Goal: Task Accomplishment & Management: Complete application form

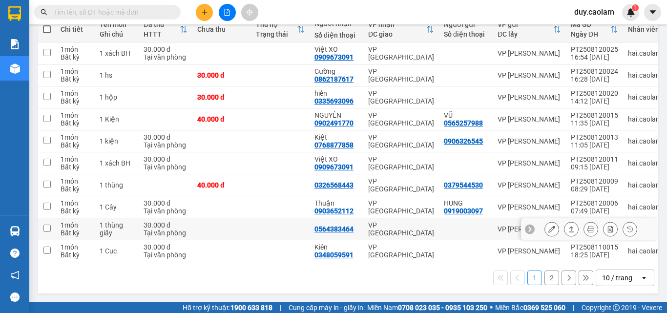
scroll to position [125, 0]
click at [544, 279] on button "2" at bounding box center [551, 277] width 15 height 15
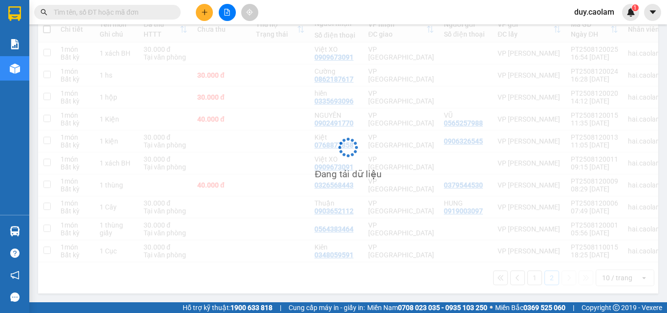
scroll to position [45, 0]
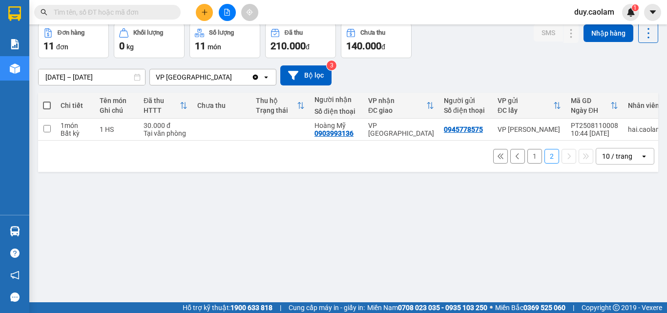
click at [527, 161] on button "1" at bounding box center [534, 156] width 15 height 15
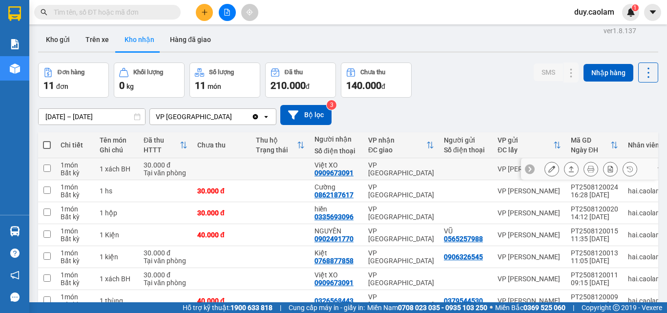
scroll to position [0, 0]
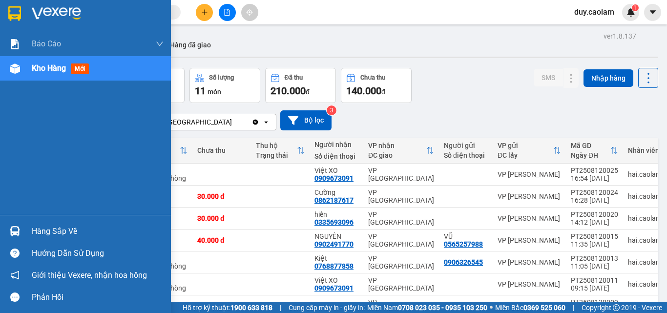
drag, startPoint x: 35, startPoint y: 69, endPoint x: 167, endPoint y: 68, distance: 132.8
click at [37, 69] on span "Kho hàng" at bounding box center [49, 67] width 34 height 9
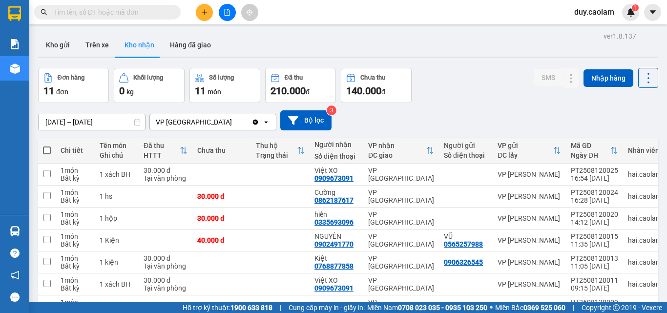
click at [227, 6] on button at bounding box center [227, 12] width 17 height 17
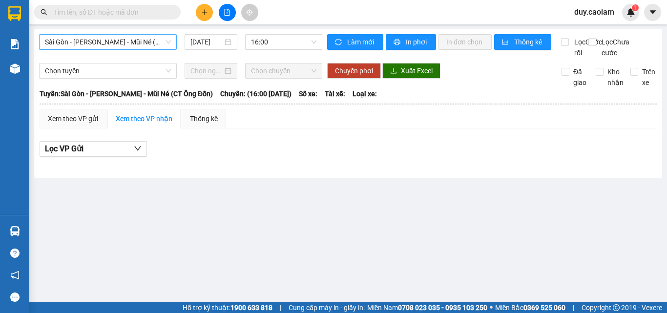
click at [82, 38] on span "Sài Gòn - [PERSON_NAME] - Mũi Né (CT Ông Đồn)" at bounding box center [108, 42] width 126 height 15
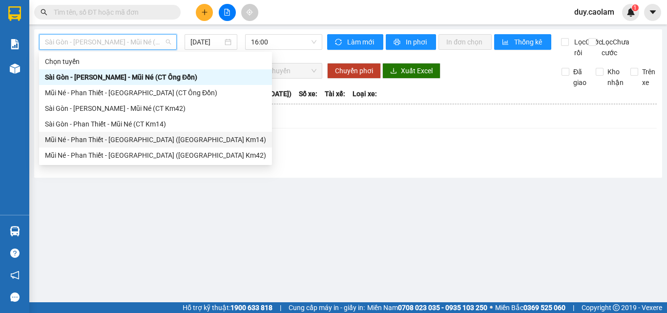
click at [77, 140] on div "Mũi Né - Phan Thiết - [GEOGRAPHIC_DATA] ([GEOGRAPHIC_DATA] Km14)" at bounding box center [155, 139] width 221 height 11
type input "[DATE]"
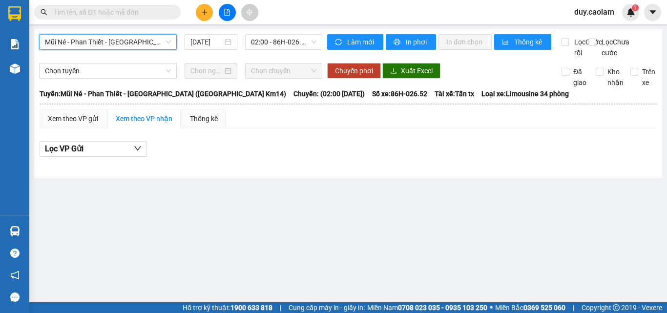
click at [108, 42] on span "Mũi Né - Phan Thiết - [GEOGRAPHIC_DATA] ([GEOGRAPHIC_DATA] Km14)" at bounding box center [108, 42] width 126 height 15
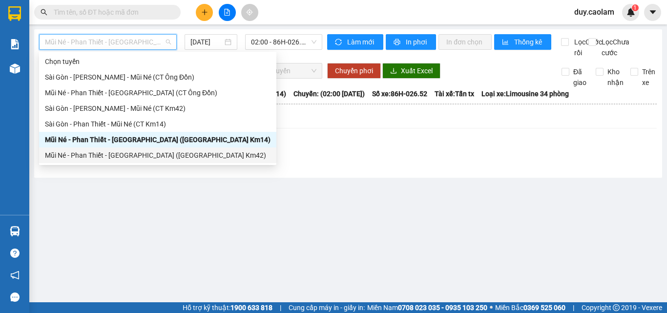
click at [76, 156] on div "Mũi Né - Phan Thiết - [GEOGRAPHIC_DATA] ([GEOGRAPHIC_DATA] Km42)" at bounding box center [158, 155] width 226 height 11
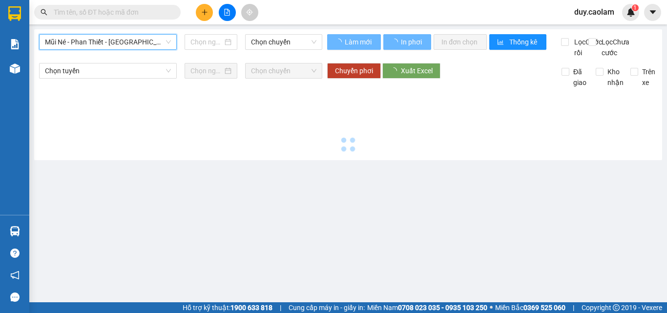
type input "[DATE]"
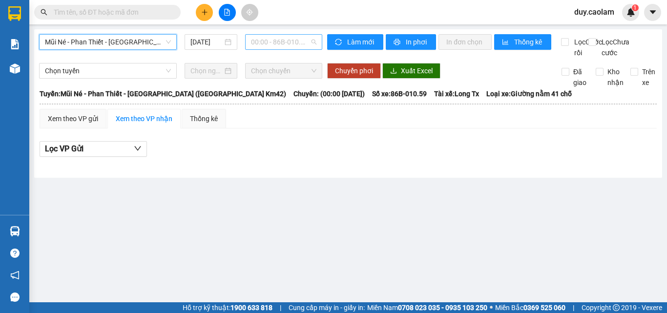
click at [290, 43] on span "00:00 - 86B-010.59" at bounding box center [283, 42] width 65 height 15
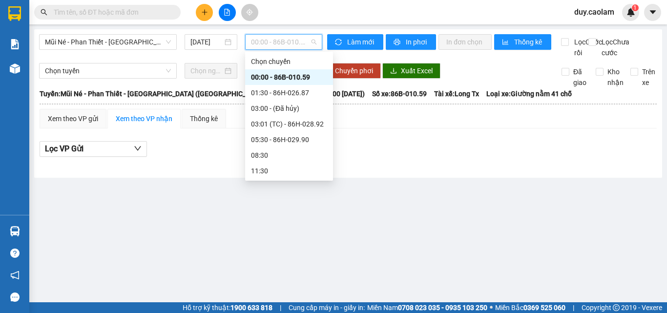
click at [269, 73] on div "00:00 - 86B-010.59" at bounding box center [289, 77] width 76 height 11
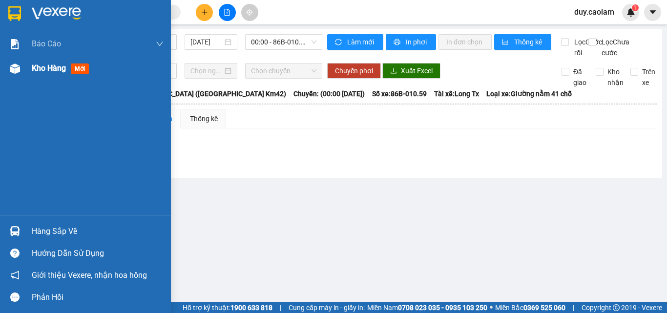
click at [26, 65] on div "Kho hàng mới" at bounding box center [85, 68] width 171 height 24
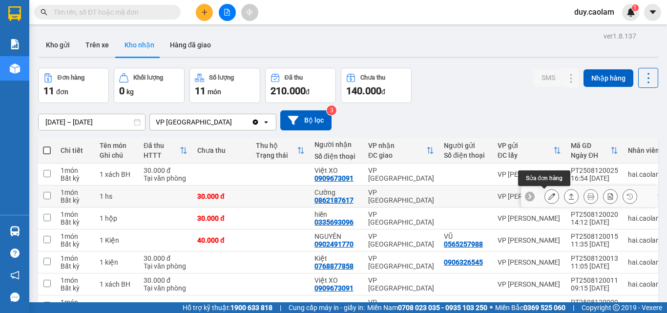
click at [545, 201] on button at bounding box center [552, 196] width 14 height 17
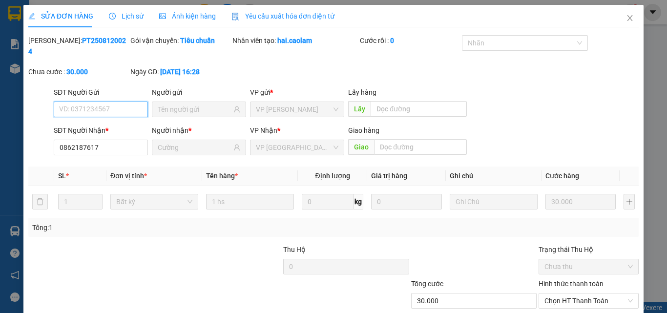
type input "0862187617"
type input "Cường"
type input "30.000"
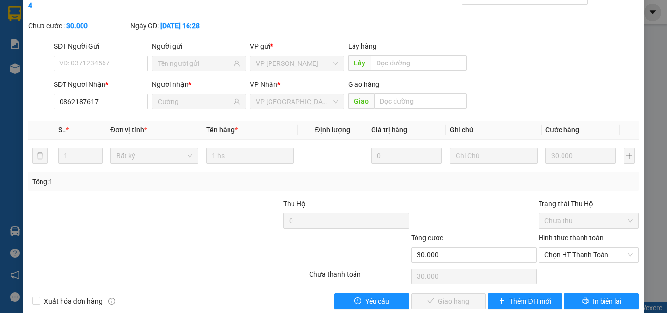
drag, startPoint x: 574, startPoint y: 224, endPoint x: 571, endPoint y: 233, distance: 10.2
click at [574, 234] on label "Hình thức thanh toán" at bounding box center [570, 238] width 65 height 8
click at [574, 248] on input "Hình thức thanh toán" at bounding box center [585, 255] width 82 height 15
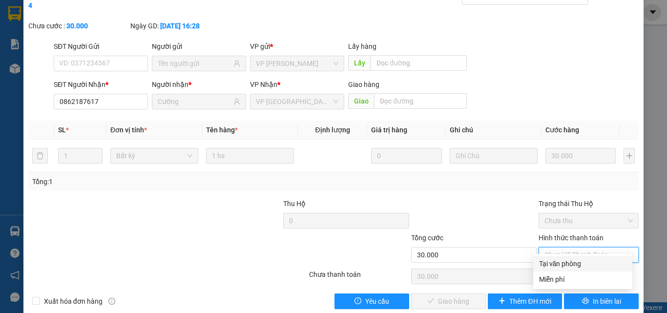
drag, startPoint x: 558, startPoint y: 264, endPoint x: 489, endPoint y: 272, distance: 69.3
click at [557, 264] on div "Tại văn phòng" at bounding box center [582, 263] width 87 height 11
type input "0"
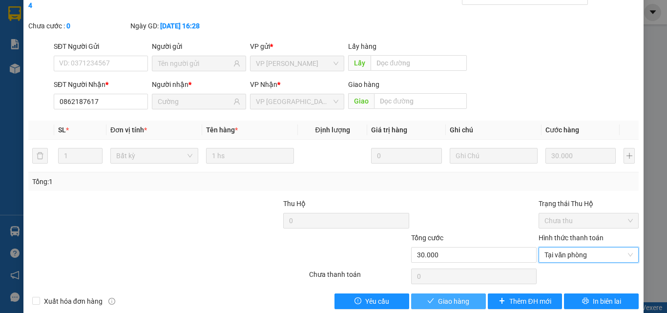
click at [457, 296] on span "Giao hàng" at bounding box center [453, 301] width 31 height 11
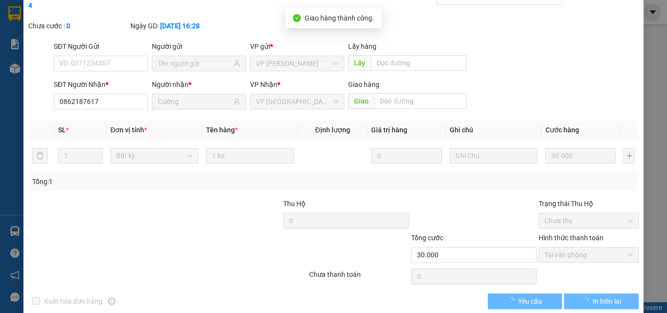
scroll to position [0, 0]
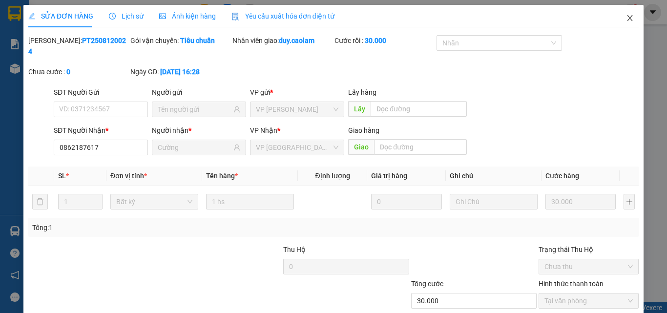
click at [627, 17] on icon "close" at bounding box center [629, 18] width 5 height 6
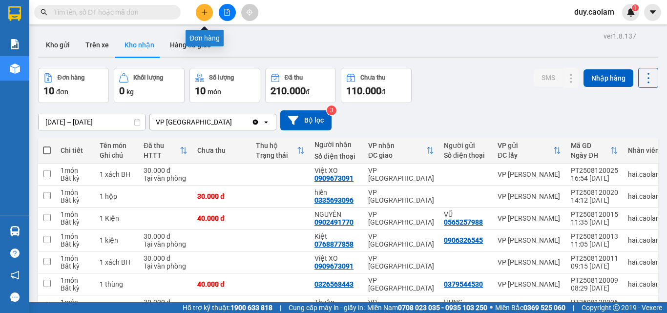
click at [200, 17] on button at bounding box center [204, 12] width 17 height 17
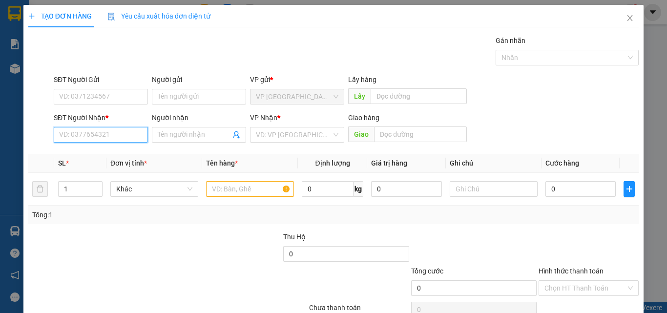
click at [128, 132] on input "SĐT Người Nhận *" at bounding box center [101, 135] width 94 height 16
click at [109, 155] on div "0393352848 - [PERSON_NAME]" at bounding box center [107, 154] width 96 height 11
type input "0393352848"
type input "ANH THỊNH"
type input "0393352848"
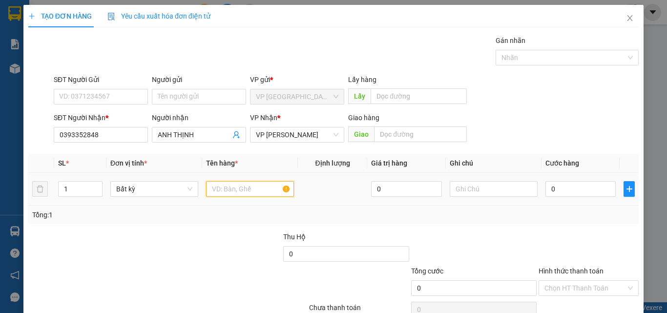
click at [235, 186] on input "text" at bounding box center [250, 189] width 88 height 16
type input "1 THUNGB"
click at [564, 196] on input "0" at bounding box center [580, 189] width 70 height 16
type input "4"
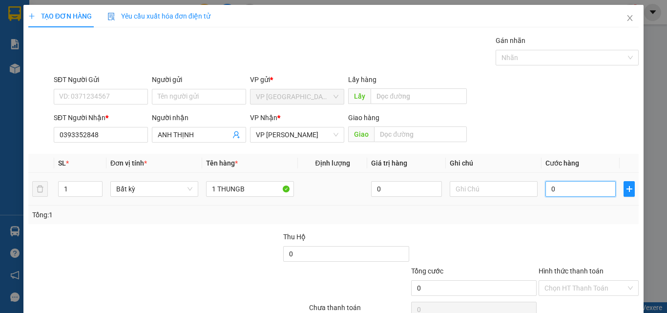
type input "4"
type input "40"
type input "400"
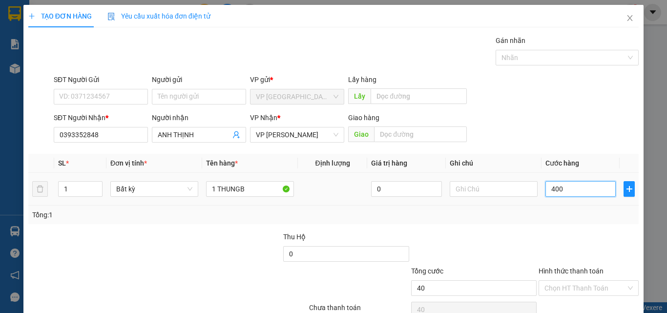
type input "400"
type input "4.000"
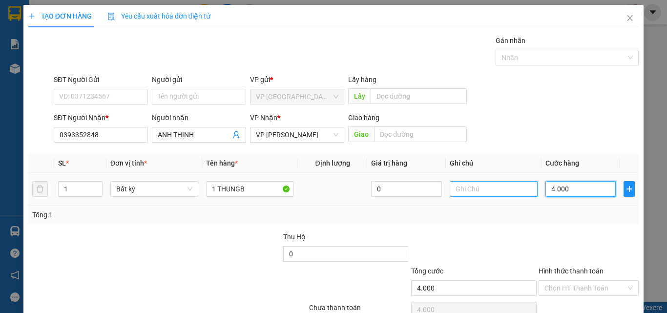
type input "40.000"
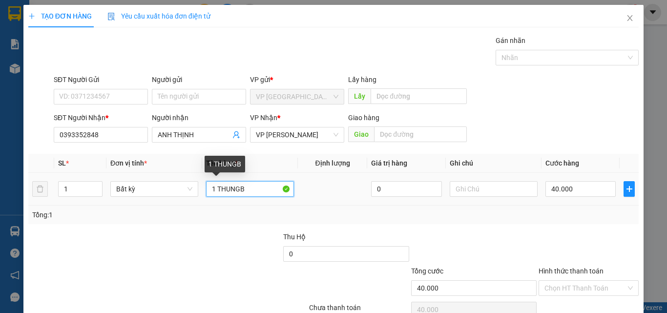
click at [268, 189] on input "1 THUNGB" at bounding box center [250, 189] width 88 height 16
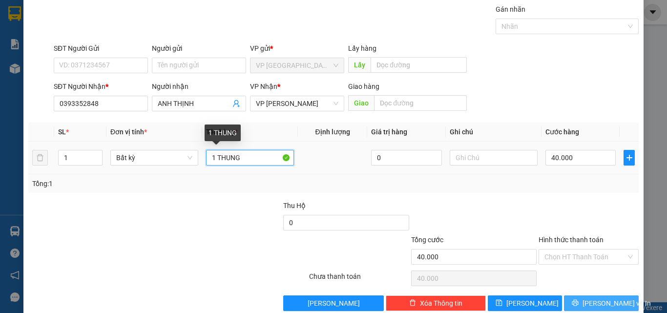
scroll to position [48, 0]
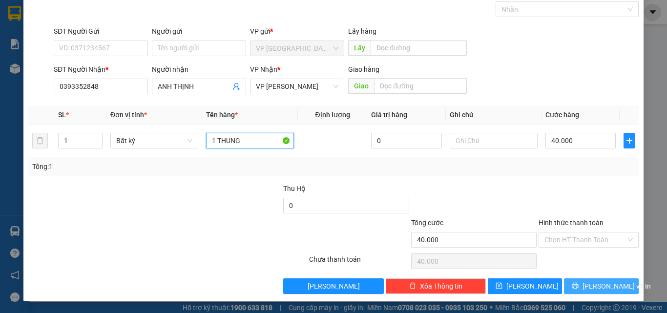
type input "1 THUNG"
click at [578, 284] on icon "printer" at bounding box center [575, 285] width 7 height 7
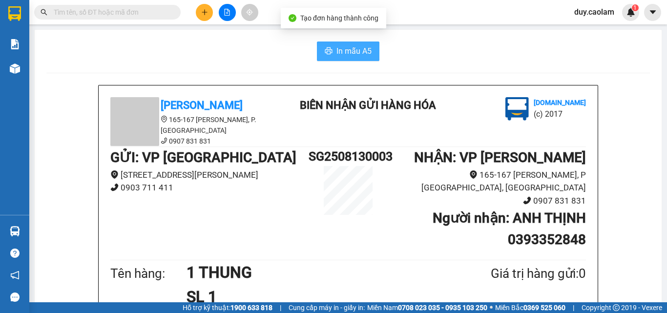
click at [353, 53] on span "In mẫu A5" at bounding box center [353, 51] width 35 height 12
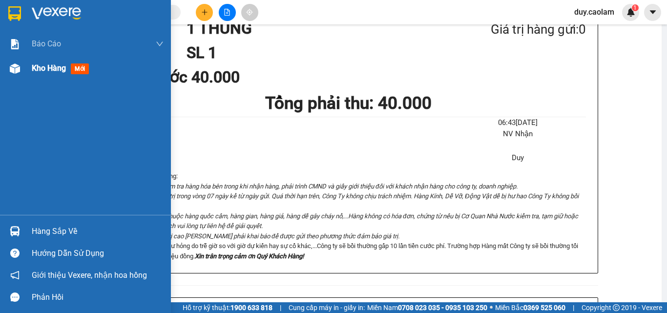
drag, startPoint x: 58, startPoint y: 80, endPoint x: 348, endPoint y: 0, distance: 300.2
click at [58, 79] on div "Kho hàng mới" at bounding box center [98, 68] width 132 height 24
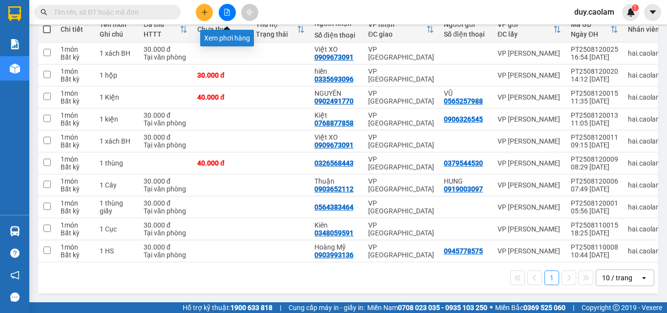
click at [224, 13] on icon "file-add" at bounding box center [227, 12] width 7 height 7
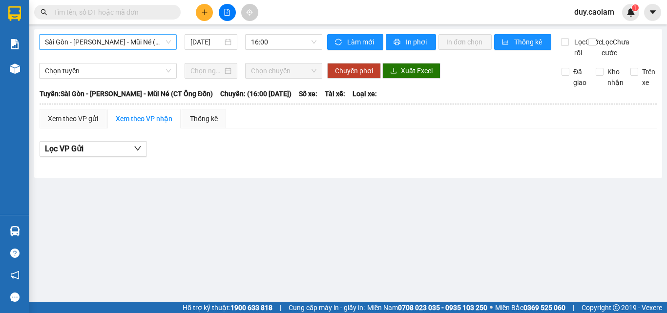
click at [118, 36] on span "Sài Gòn - [PERSON_NAME] - Mũi Né (CT Ông Đồn)" at bounding box center [108, 42] width 126 height 15
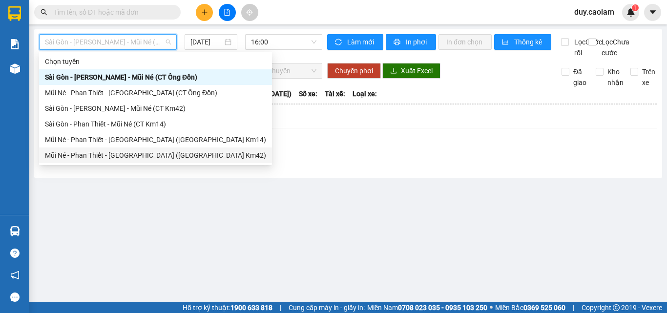
drag, startPoint x: 84, startPoint y: 154, endPoint x: 222, endPoint y: 69, distance: 161.3
click at [85, 154] on div "Mũi Né - Phan Thiết - [GEOGRAPHIC_DATA] ([GEOGRAPHIC_DATA] Km42)" at bounding box center [155, 155] width 221 height 11
type input "[DATE]"
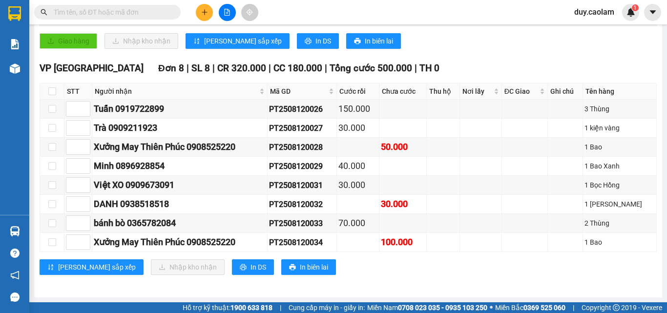
checkbox input "true"
click at [56, 91] on input "checkbox" at bounding box center [52, 91] width 8 height 8
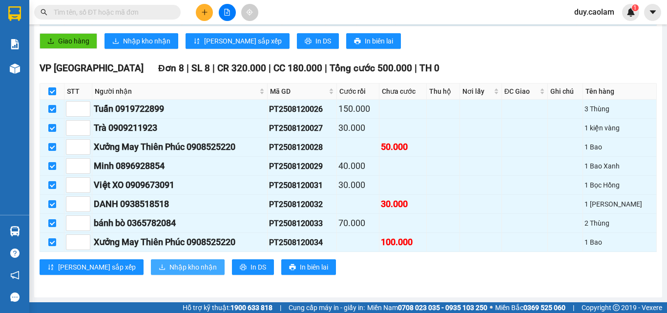
click at [169, 268] on span "Nhập kho nhận" at bounding box center [192, 267] width 47 height 11
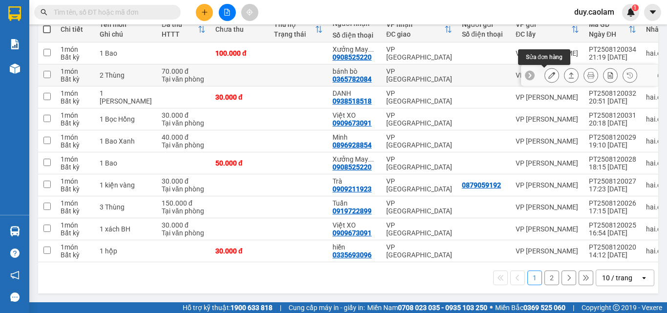
click at [548, 79] on icon at bounding box center [551, 75] width 7 height 7
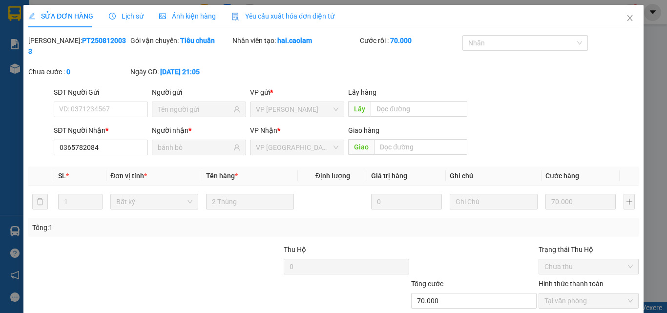
type input "0365782084"
type input "bánh bò"
type input "70.000"
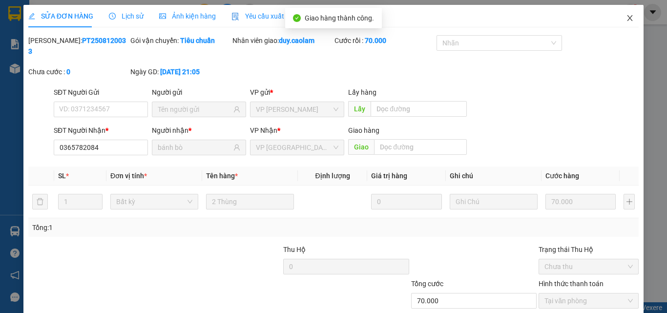
click at [626, 21] on icon "close" at bounding box center [630, 18] width 8 height 8
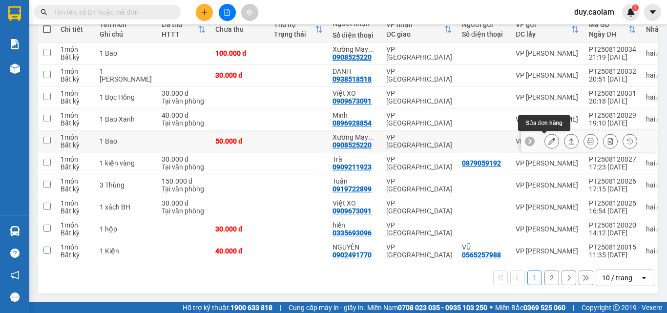
click at [548, 145] on icon at bounding box center [551, 141] width 7 height 7
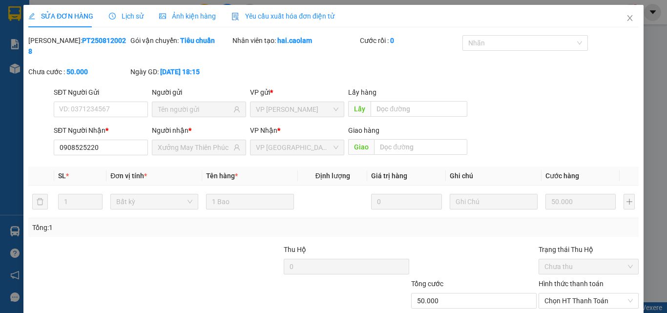
type input "0908525220"
type input "Xưởng May Thiên Phúc"
type input "50.000"
drag, startPoint x: 563, startPoint y: 220, endPoint x: 559, endPoint y: 227, distance: 8.3
click at [563, 280] on label "Hình thức thanh toán" at bounding box center [570, 284] width 65 height 8
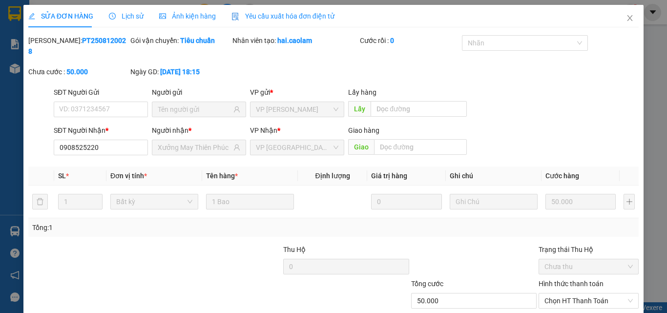
click at [563, 293] on input "Hình thức thanh toán" at bounding box center [585, 300] width 82 height 15
drag, startPoint x: 552, startPoint y: 255, endPoint x: 531, endPoint y: 263, distance: 22.6
click at [551, 304] on div "Tại văn phòng" at bounding box center [582, 309] width 87 height 11
type input "0"
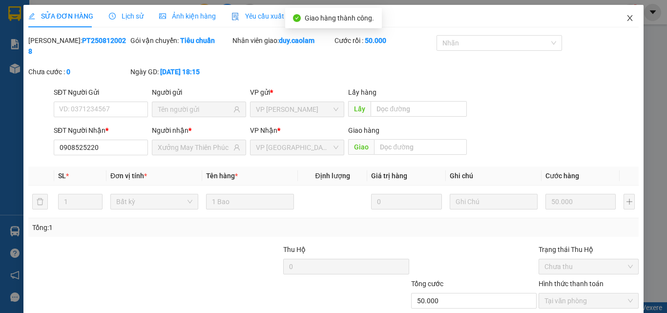
click at [626, 20] on icon "close" at bounding box center [630, 18] width 8 height 8
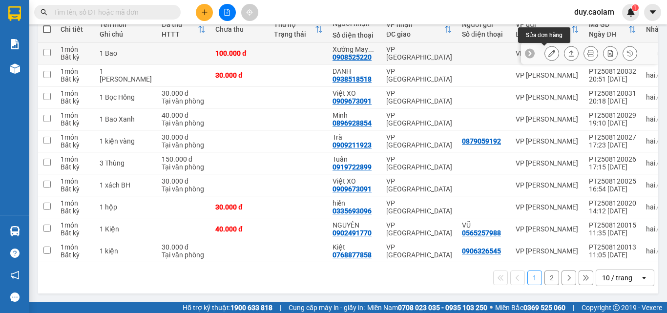
click at [548, 57] on icon at bounding box center [551, 53] width 7 height 7
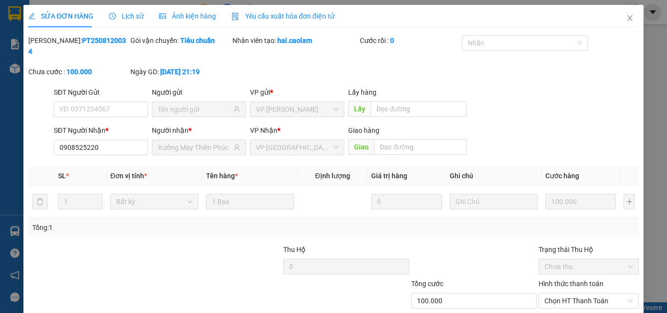
click at [559, 280] on label "Hình thức thanh toán" at bounding box center [570, 284] width 65 height 8
click at [559, 293] on input "Hình thức thanh toán" at bounding box center [585, 300] width 82 height 15
click at [545, 304] on div "Tại văn phòng" at bounding box center [582, 309] width 87 height 11
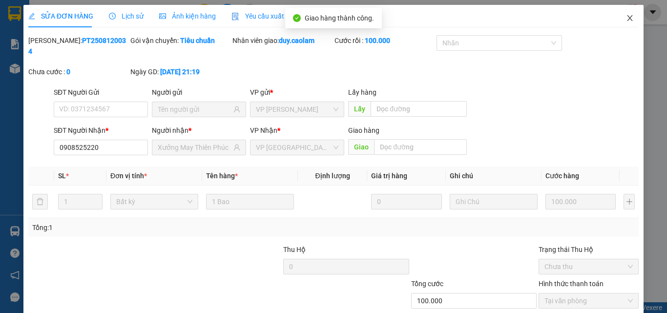
click at [626, 19] on icon "close" at bounding box center [630, 18] width 8 height 8
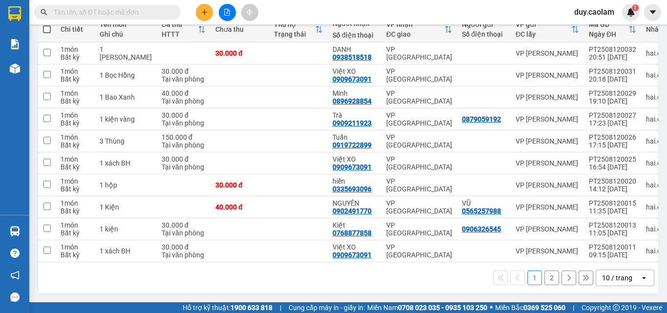
click at [544, 278] on button "2" at bounding box center [551, 277] width 15 height 15
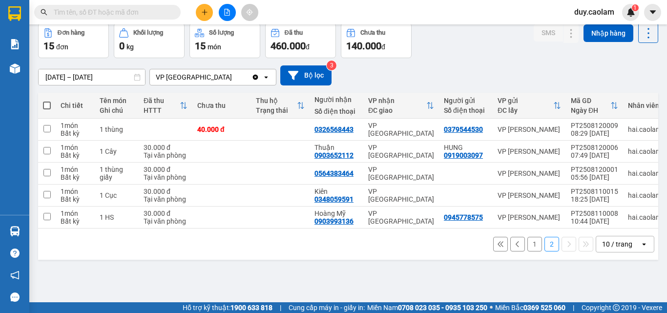
click at [529, 251] on button "1" at bounding box center [534, 244] width 15 height 15
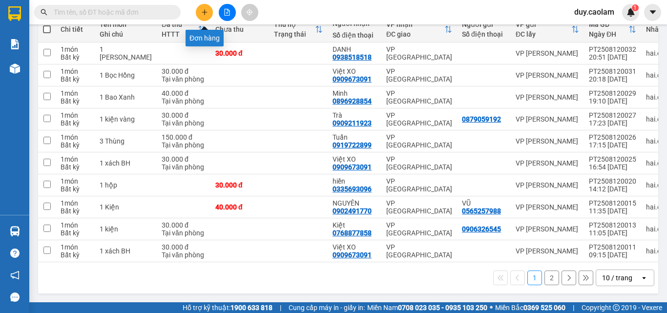
click at [200, 7] on button at bounding box center [204, 12] width 17 height 17
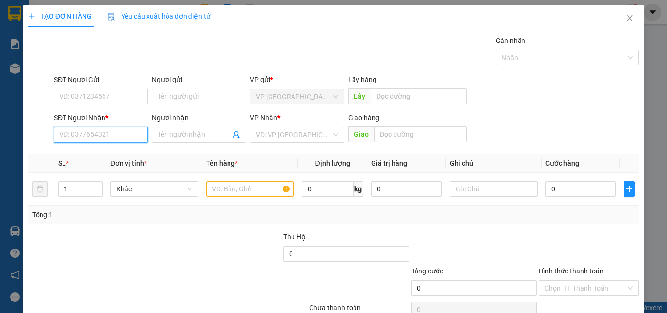
click at [115, 139] on input "SĐT Người Nhận *" at bounding box center [101, 135] width 94 height 16
click at [103, 152] on div "0775619670 - THAO" at bounding box center [100, 154] width 82 height 11
type input "0775619670"
type input "THAO"
type input "KM 37"
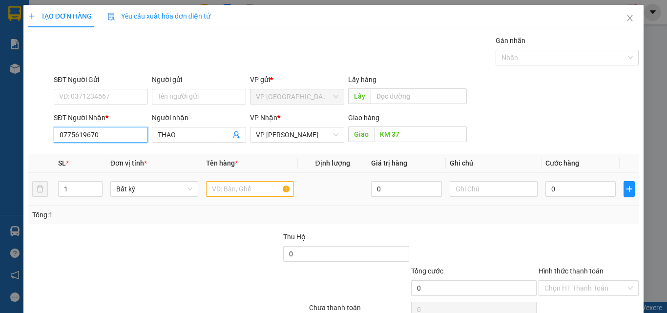
type input "0775619670"
click at [238, 188] on input "text" at bounding box center [250, 189] width 88 height 16
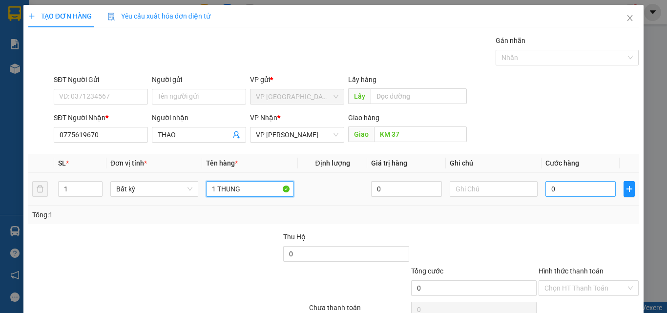
type input "1 THUNG"
click at [591, 193] on input "0" at bounding box center [580, 189] width 70 height 16
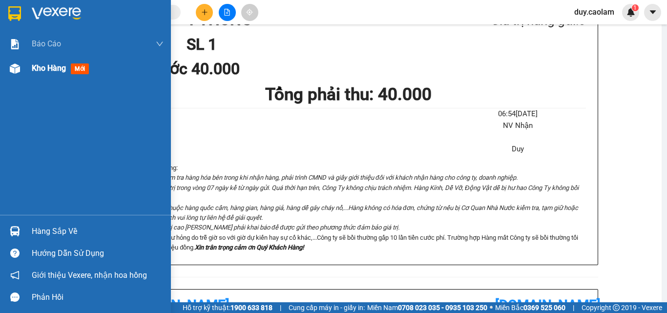
click at [56, 78] on div "Kho hàng mới" at bounding box center [98, 68] width 132 height 24
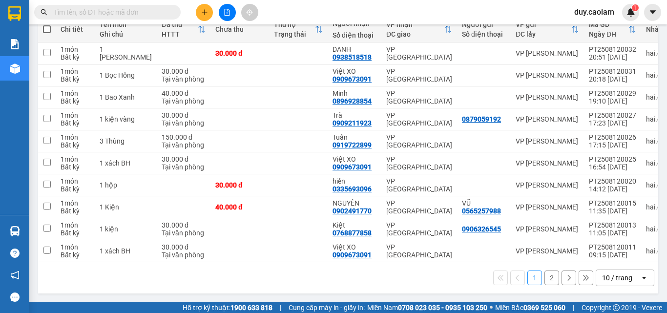
drag, startPoint x: 64, startPoint y: 48, endPoint x: 80, endPoint y: 44, distance: 16.1
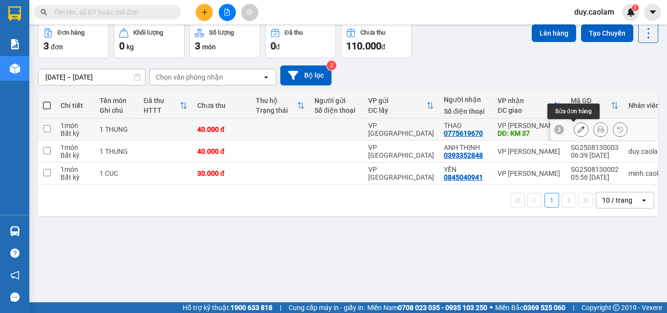
click at [578, 133] on icon at bounding box center [581, 129] width 7 height 7
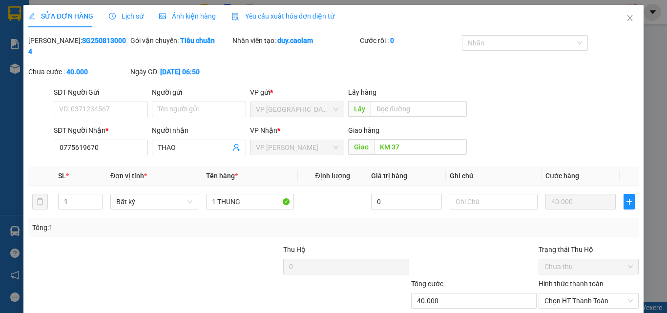
type input "0775619670"
type input "KM 37"
type input "40.000"
click at [576, 280] on label "Hình thức thanh toán" at bounding box center [570, 284] width 65 height 8
click at [576, 293] on input "Hình thức thanh toán" at bounding box center [585, 300] width 82 height 15
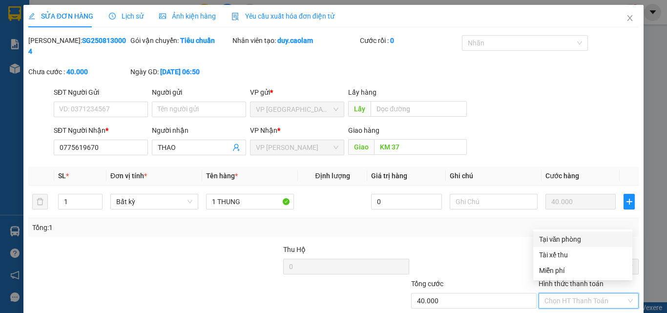
click at [568, 234] on div "Tại văn phòng" at bounding box center [582, 239] width 87 height 11
type input "0"
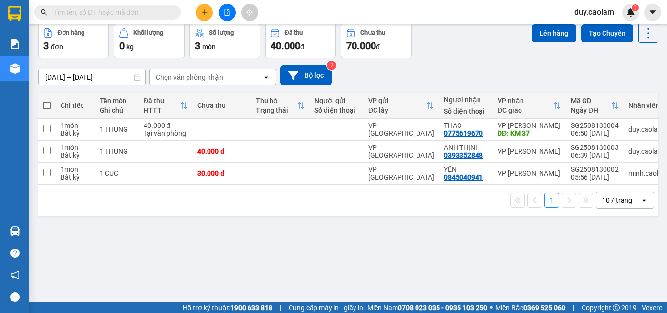
click at [202, 11] on icon "plus" at bounding box center [204, 12] width 7 height 7
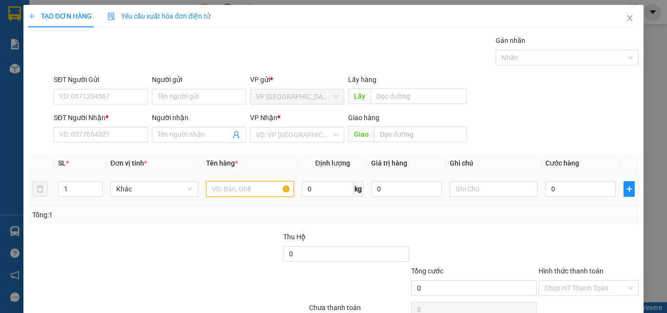
click at [251, 185] on input "text" at bounding box center [250, 189] width 88 height 16
type input "1 BAO"
click at [574, 192] on input "0" at bounding box center [580, 189] width 70 height 16
type input "4"
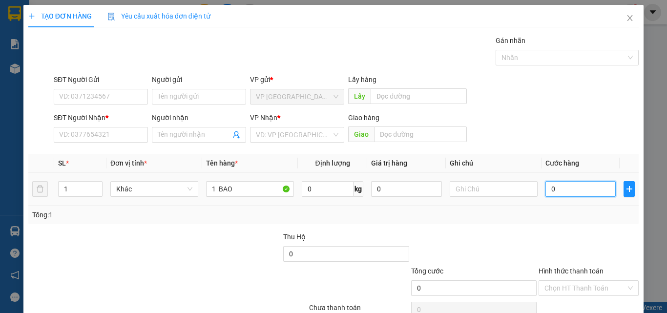
type input "4"
type input "40"
type input "400"
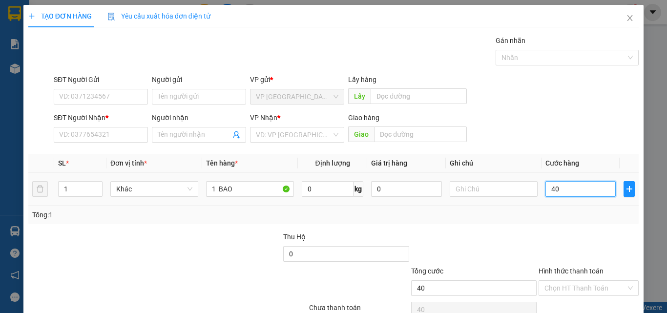
type input "400"
type input "4.000"
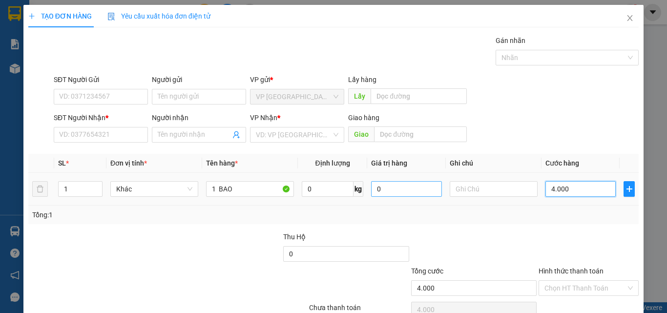
type input "40.000"
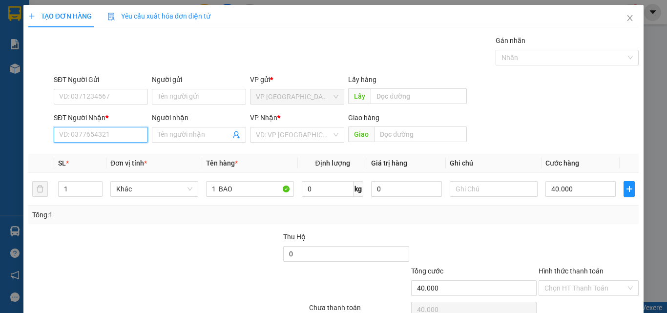
drag, startPoint x: 102, startPoint y: 138, endPoint x: 107, endPoint y: 142, distance: 6.6
click at [103, 142] on input "SĐT Người Nhận *" at bounding box center [101, 135] width 94 height 16
type input "09467555"
click at [113, 154] on div "0946755573 - SUONG" at bounding box center [100, 154] width 82 height 11
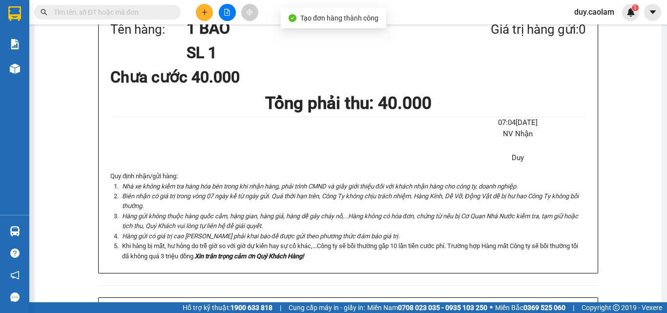
drag, startPoint x: 354, startPoint y: 56, endPoint x: 406, endPoint y: 73, distance: 54.5
